Goal: Check status: Check status

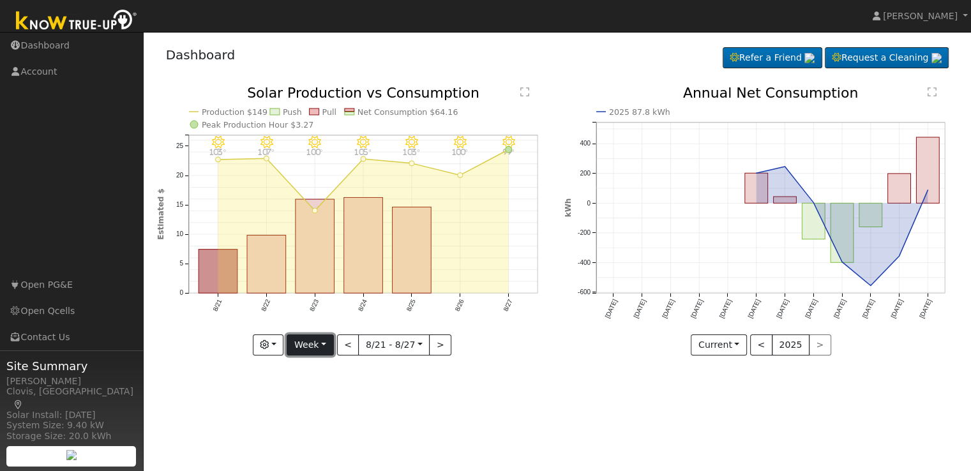
click at [330, 350] on button "Week" at bounding box center [310, 346] width 47 height 22
click at [330, 370] on link "Day" at bounding box center [331, 371] width 89 height 18
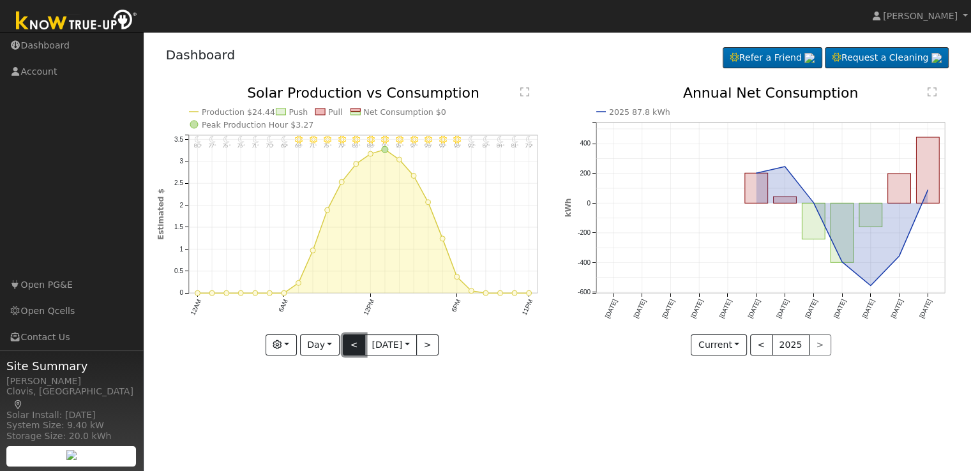
click at [347, 342] on button "<" at bounding box center [354, 346] width 22 height 22
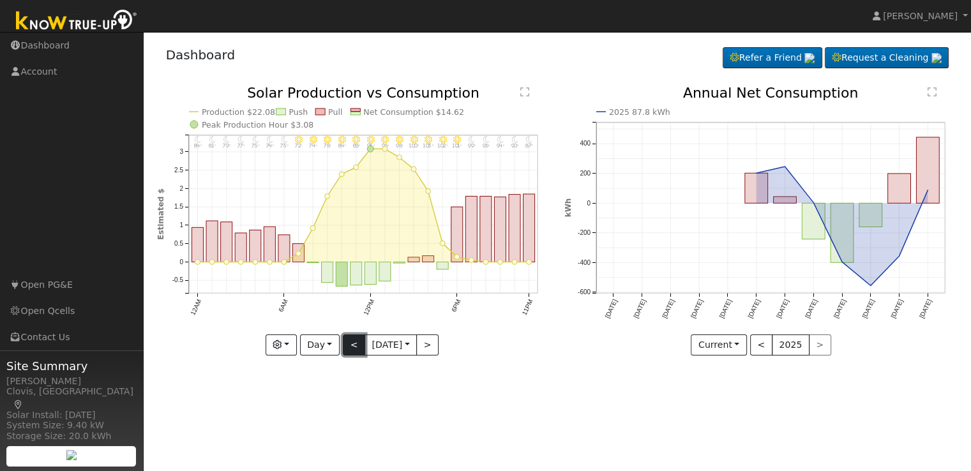
click at [347, 342] on button "<" at bounding box center [354, 346] width 22 height 22
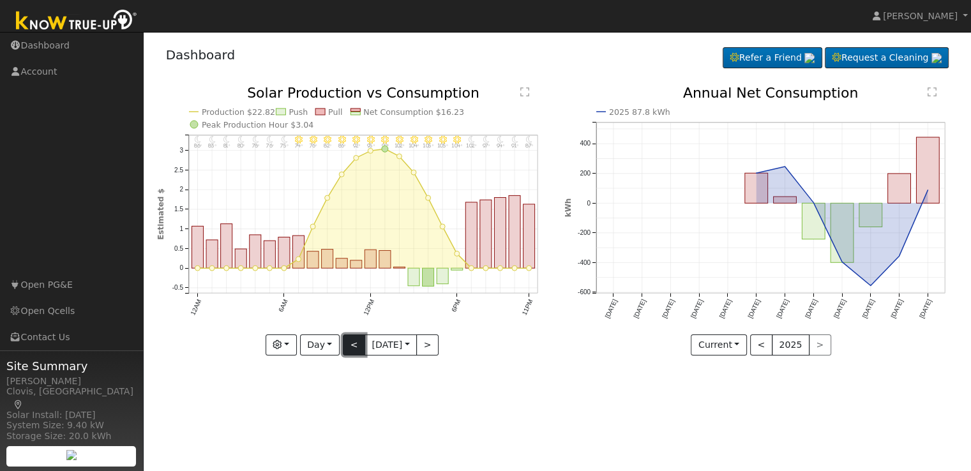
click at [347, 342] on button "<" at bounding box center [354, 346] width 22 height 22
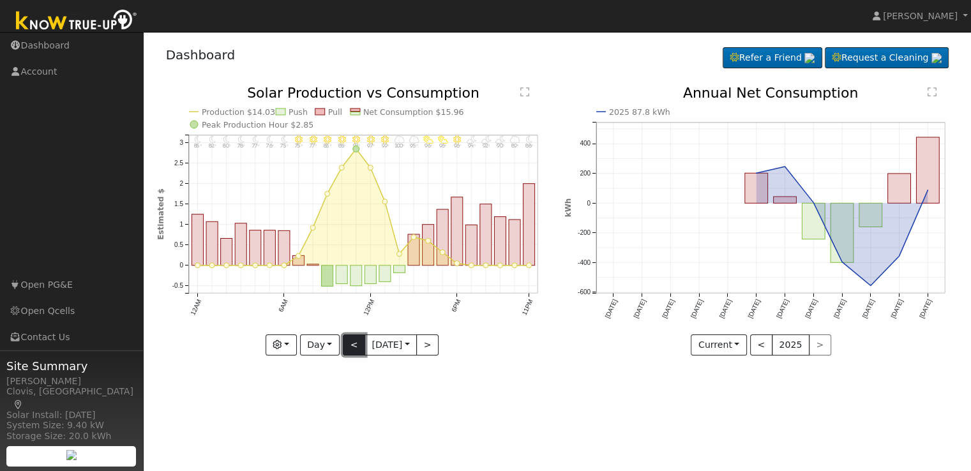
click at [347, 342] on button "<" at bounding box center [354, 346] width 22 height 22
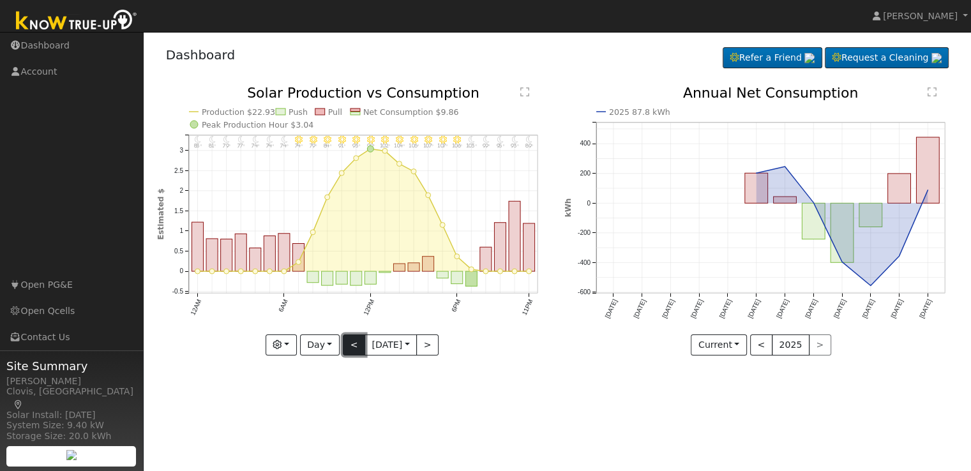
click at [347, 342] on button "<" at bounding box center [354, 346] width 22 height 22
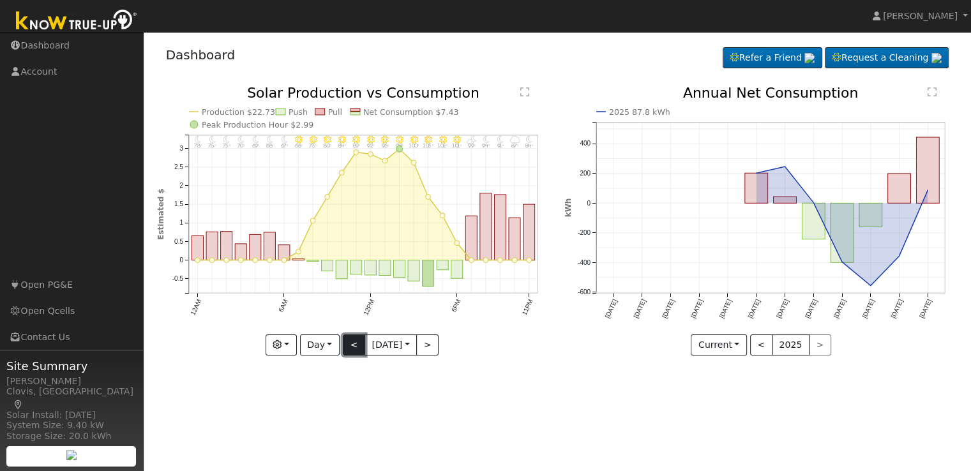
click at [347, 342] on button "<" at bounding box center [354, 346] width 22 height 22
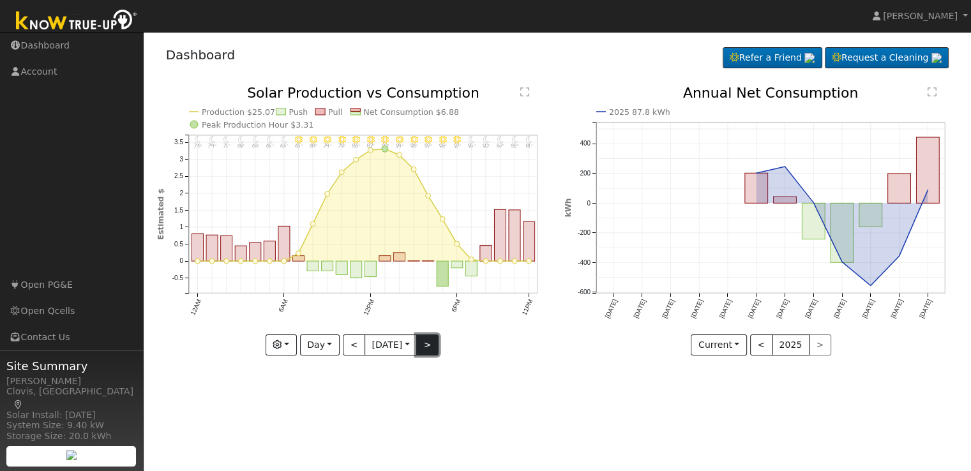
click at [429, 345] on button ">" at bounding box center [427, 346] width 22 height 22
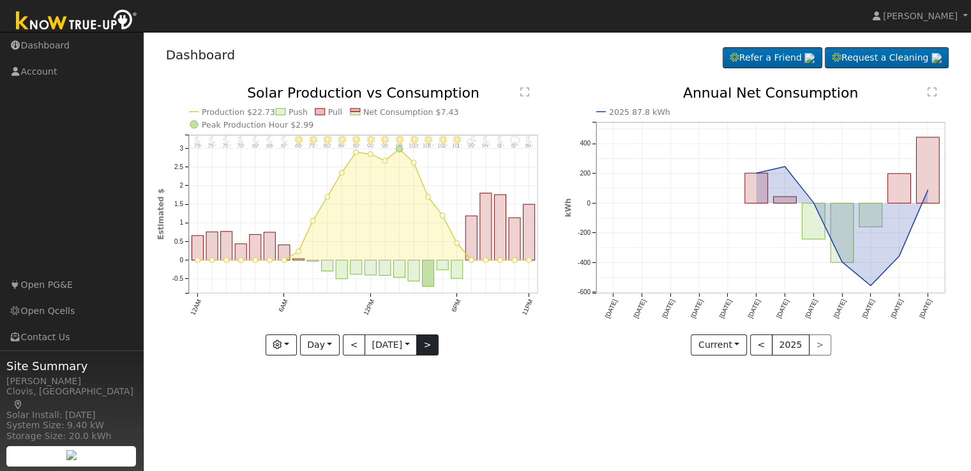
click at [429, 345] on div at bounding box center [354, 221] width 394 height 270
click at [429, 345] on button ">" at bounding box center [427, 346] width 22 height 22
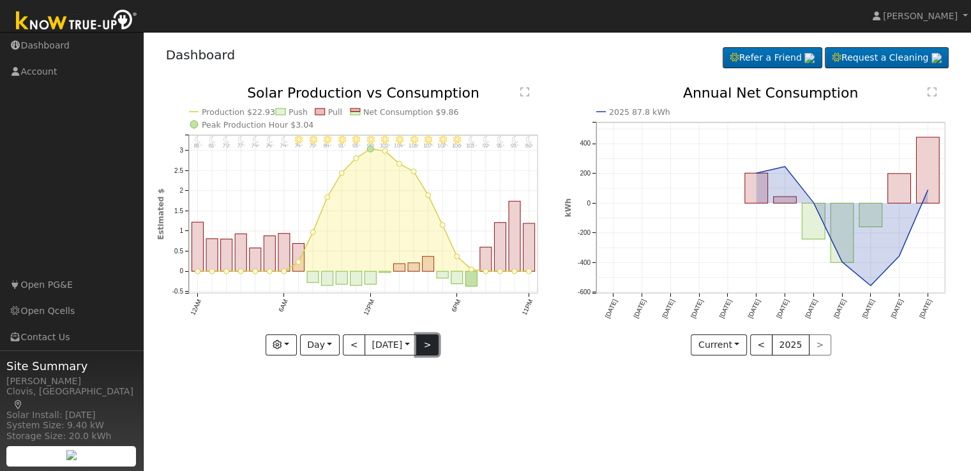
click at [428, 346] on button ">" at bounding box center [427, 346] width 22 height 22
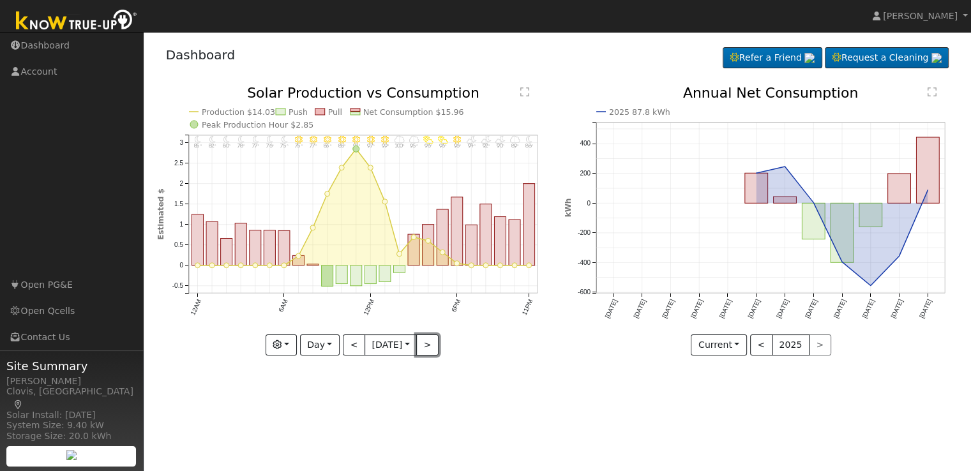
click at [427, 346] on button ">" at bounding box center [427, 346] width 22 height 22
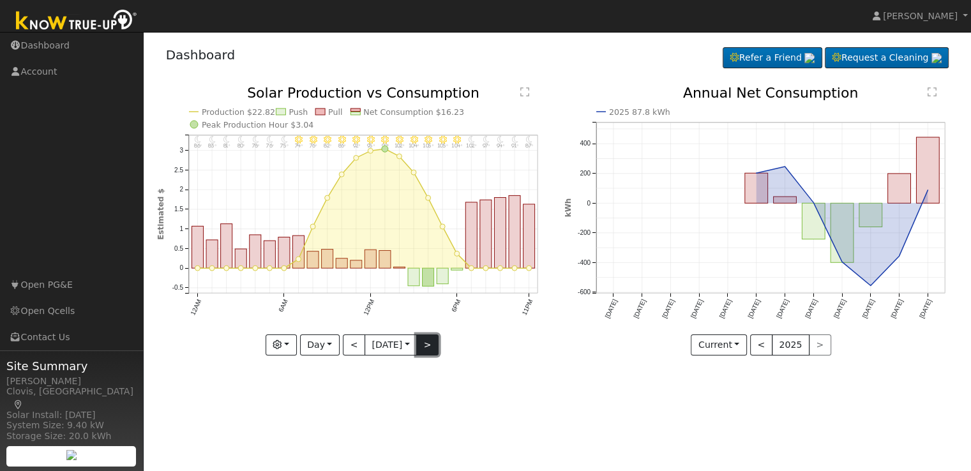
click at [426, 346] on button ">" at bounding box center [427, 346] width 22 height 22
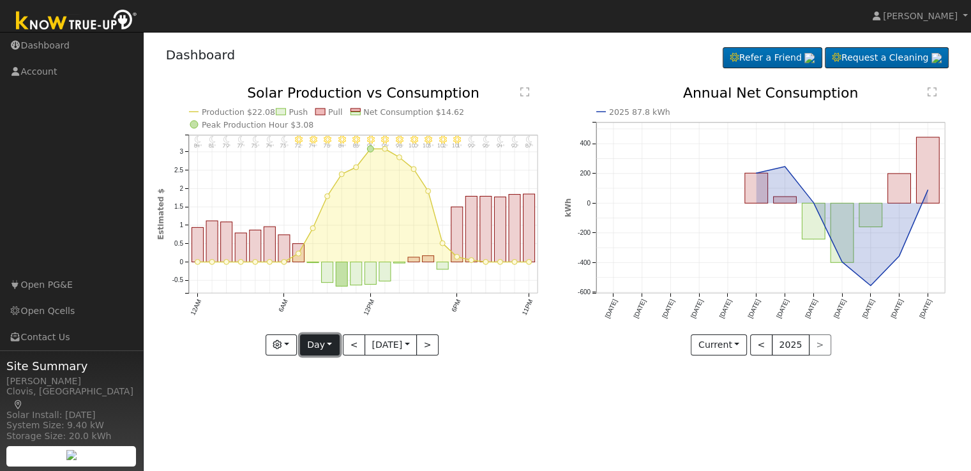
click at [328, 346] on button "Day" at bounding box center [320, 346] width 40 height 22
click at [331, 406] on link "Month" at bounding box center [345, 407] width 89 height 18
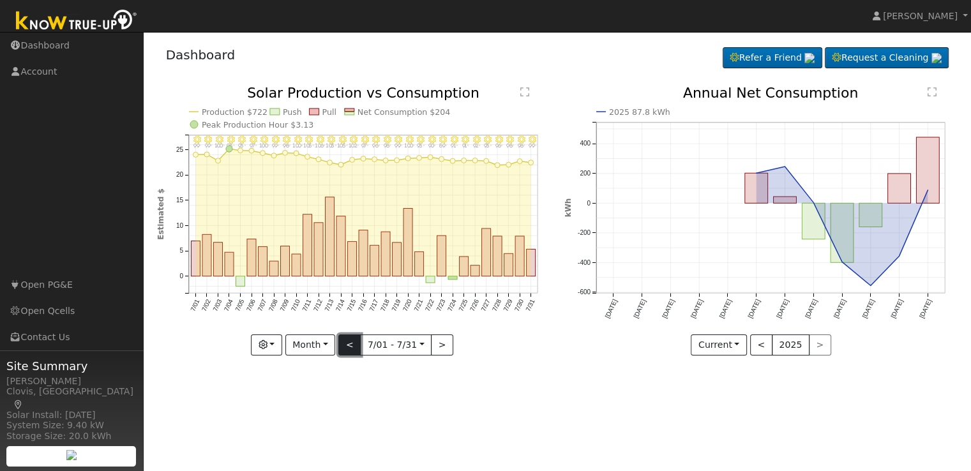
click at [351, 346] on button "<" at bounding box center [350, 346] width 22 height 22
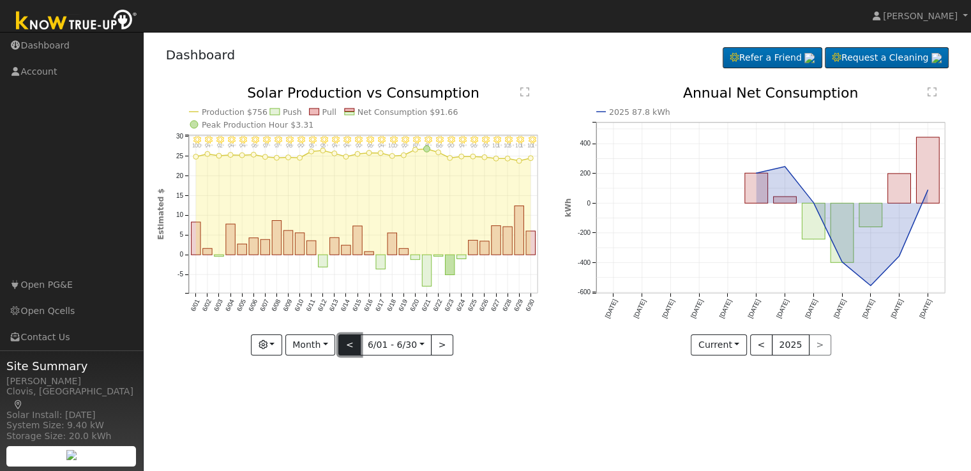
click at [351, 346] on button "<" at bounding box center [350, 346] width 22 height 22
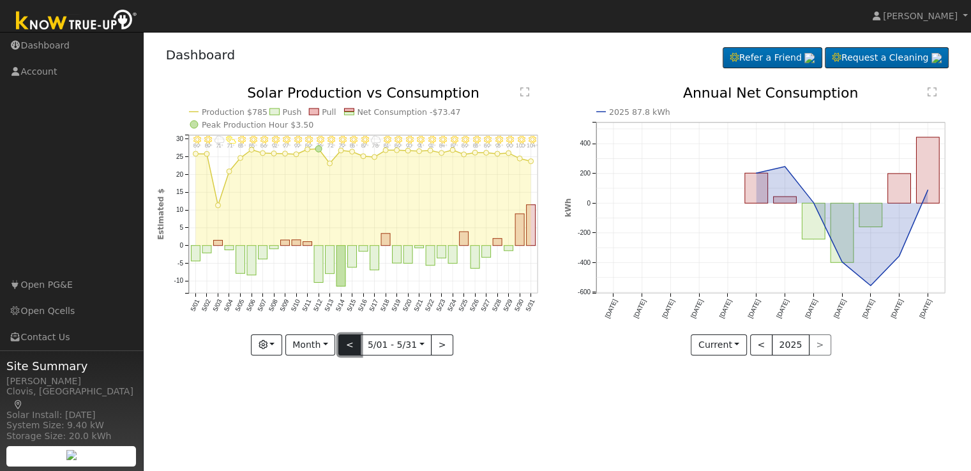
click at [351, 346] on button "<" at bounding box center [350, 346] width 22 height 22
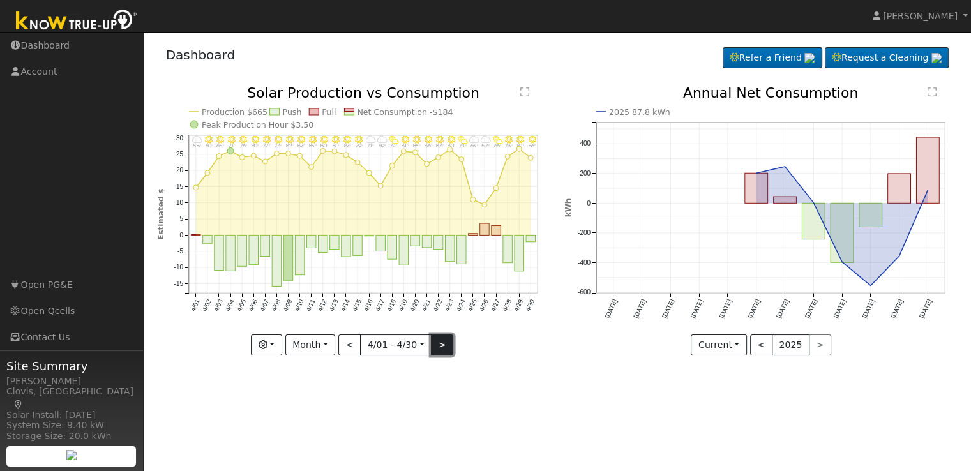
click at [437, 343] on button ">" at bounding box center [442, 346] width 22 height 22
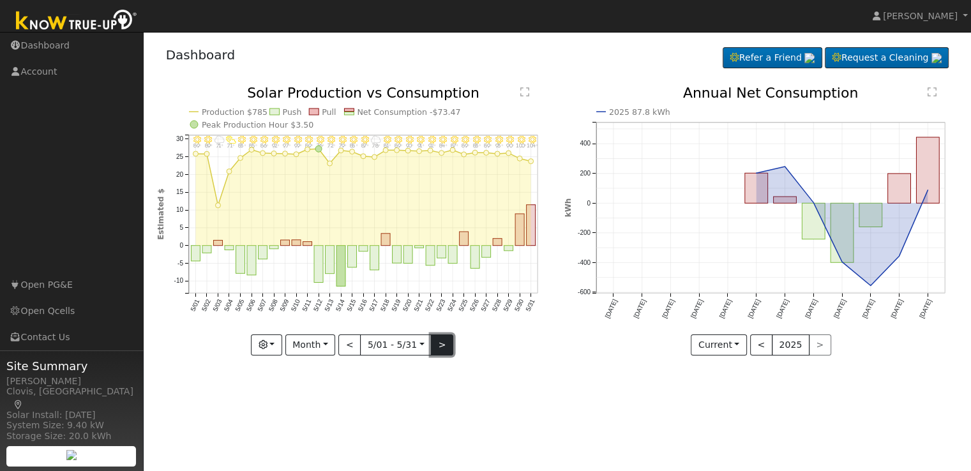
click at [437, 343] on button ">" at bounding box center [442, 346] width 22 height 22
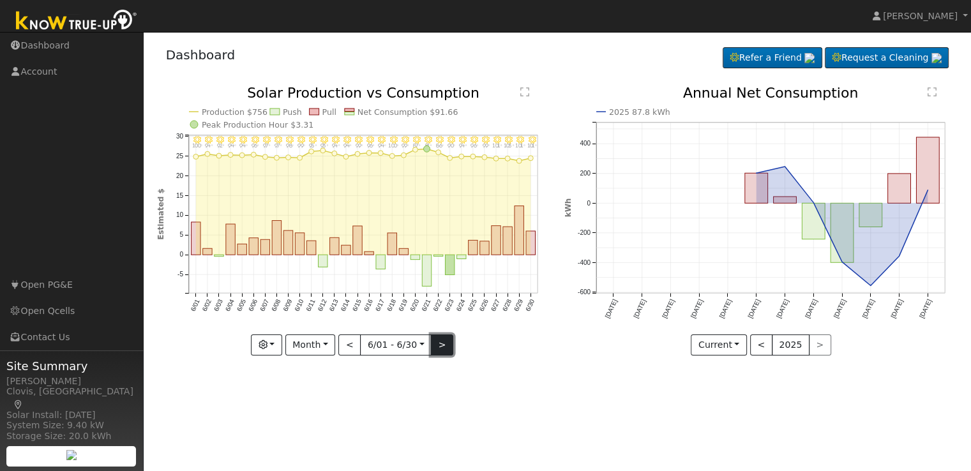
click at [437, 343] on button ">" at bounding box center [442, 346] width 22 height 22
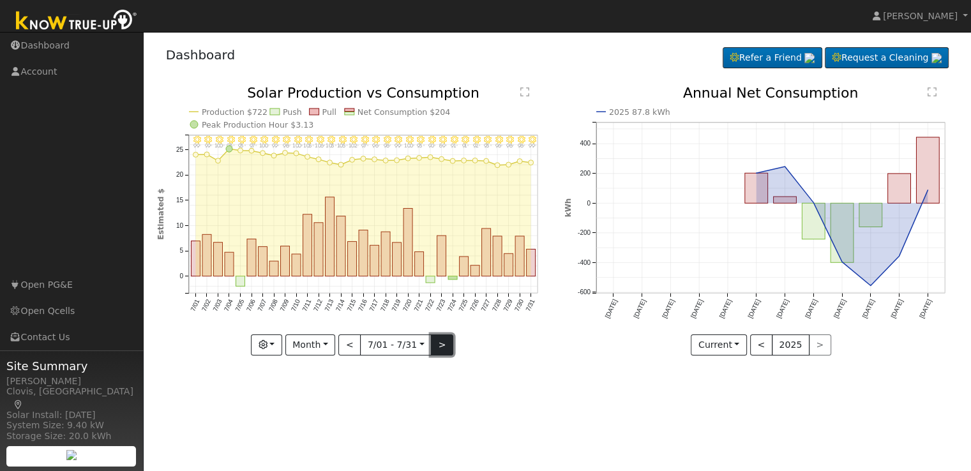
click at [437, 343] on button ">" at bounding box center [442, 346] width 22 height 22
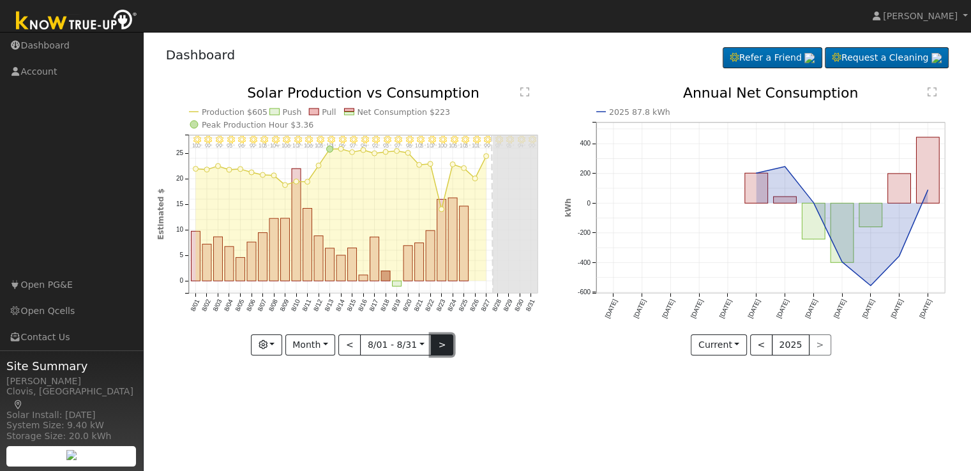
click at [437, 343] on button ">" at bounding box center [442, 346] width 22 height 22
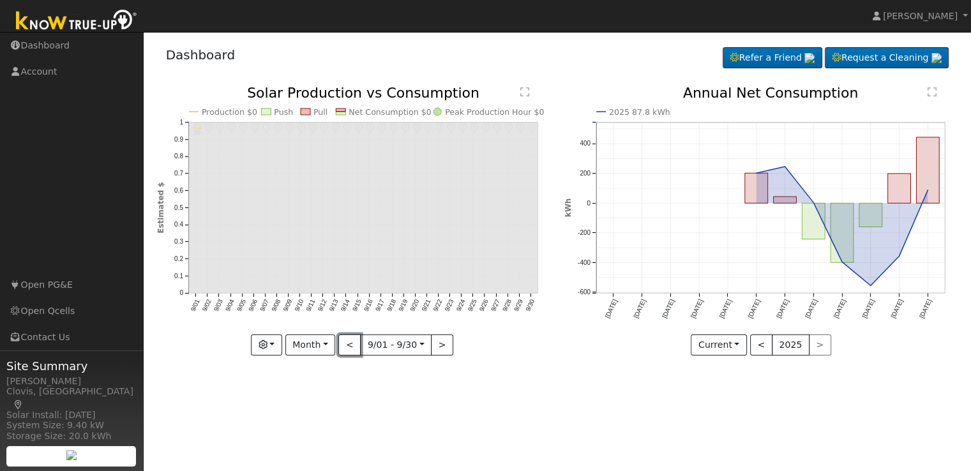
click at [349, 346] on button "<" at bounding box center [350, 346] width 22 height 22
type input "[DATE]"
